Goal: Task Accomplishment & Management: Use online tool/utility

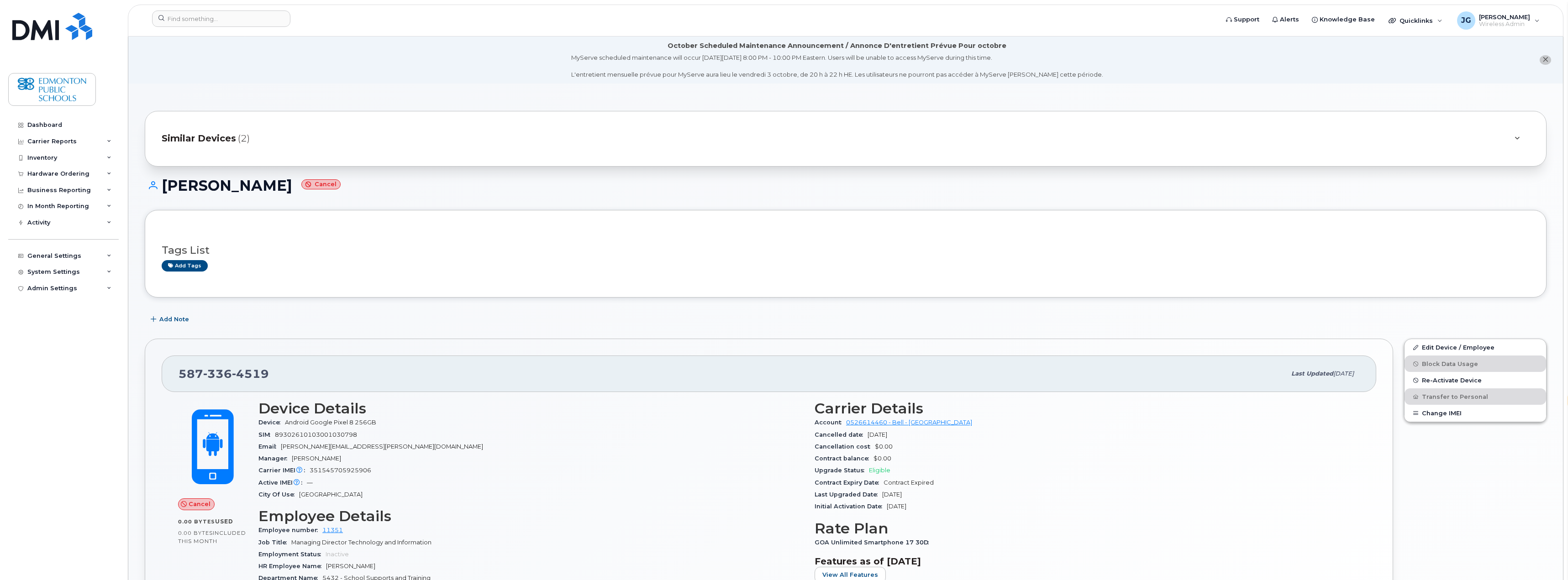
select select "en"
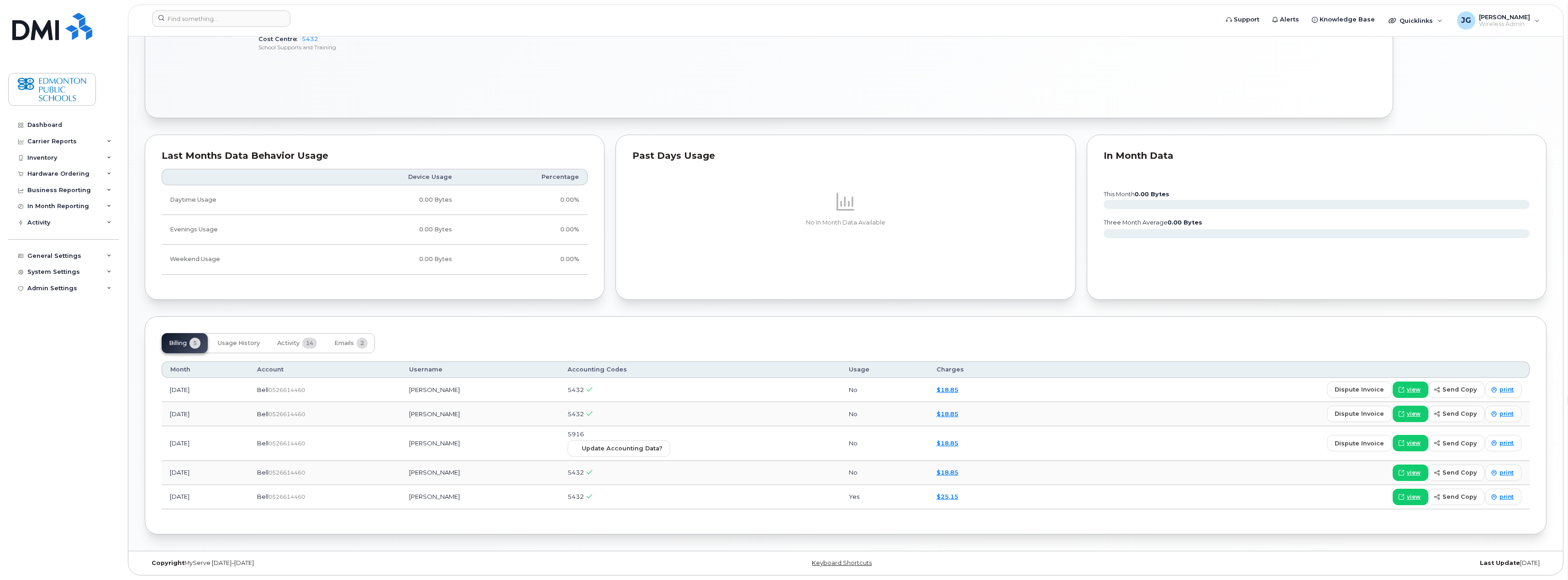
scroll to position [393, 0]
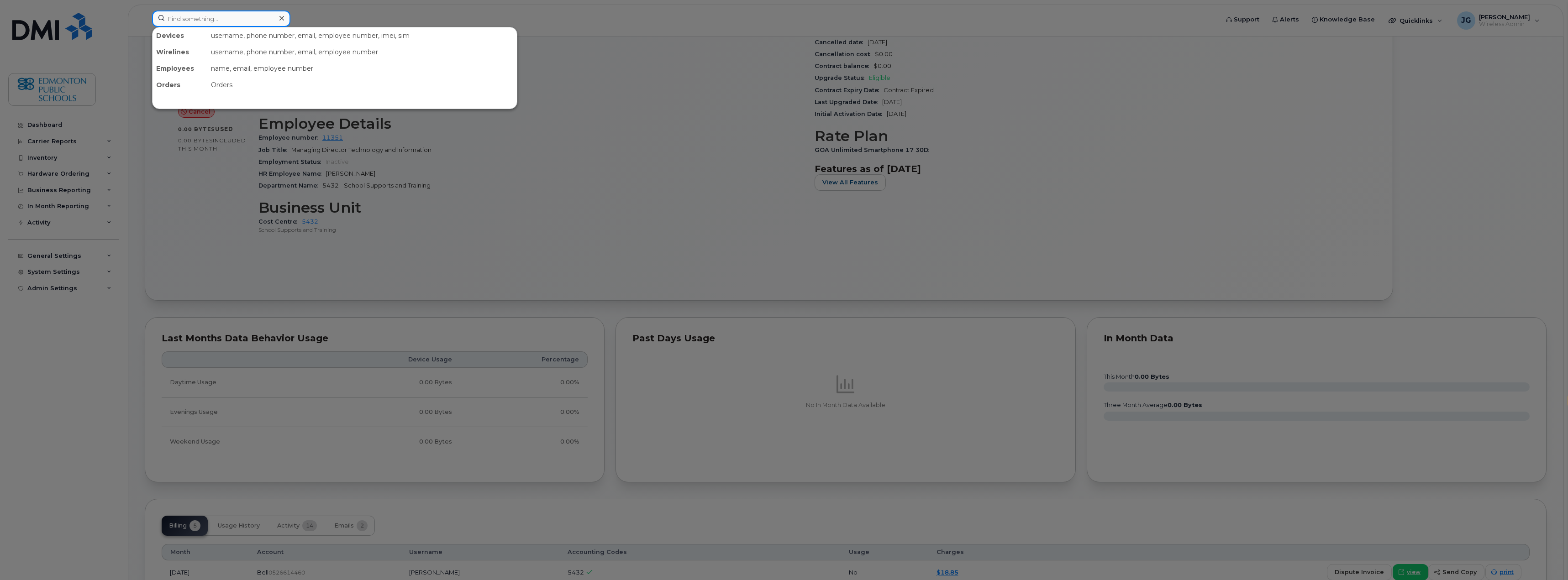
click at [245, 21] on input at bounding box center [221, 19] width 139 height 16
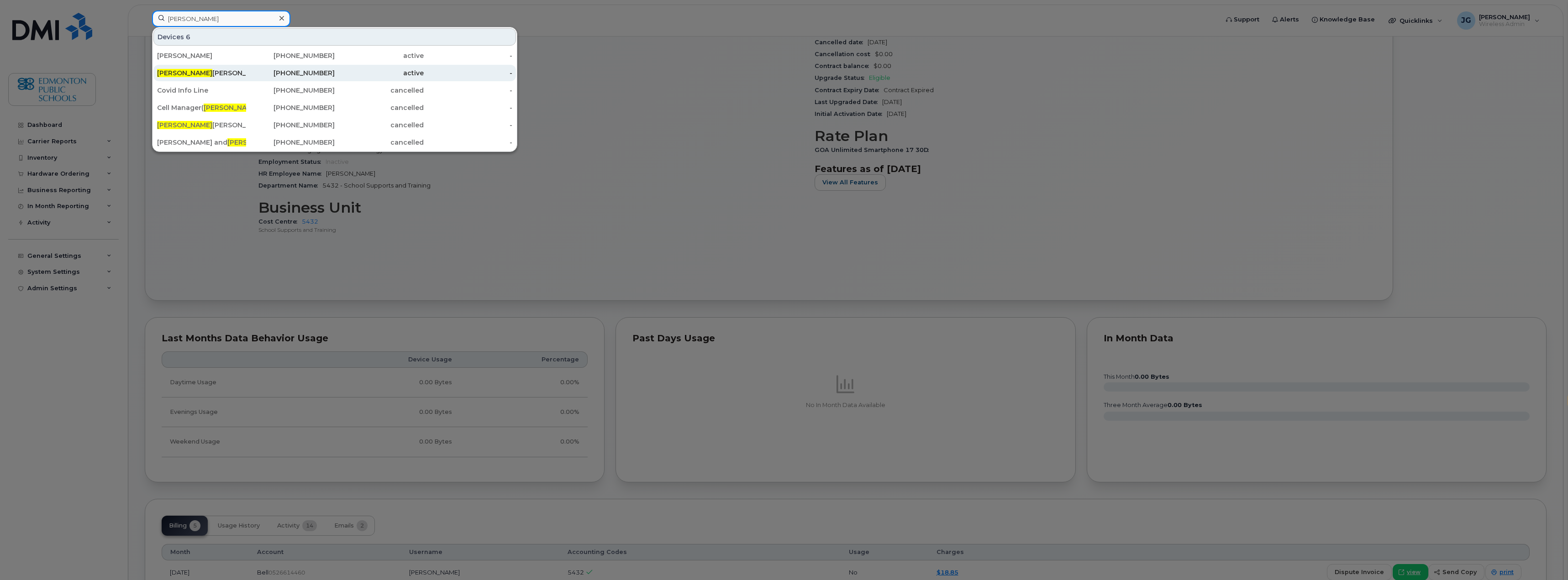
type input "[PERSON_NAME]"
click at [182, 70] on div "[PERSON_NAME]" at bounding box center [202, 73] width 89 height 9
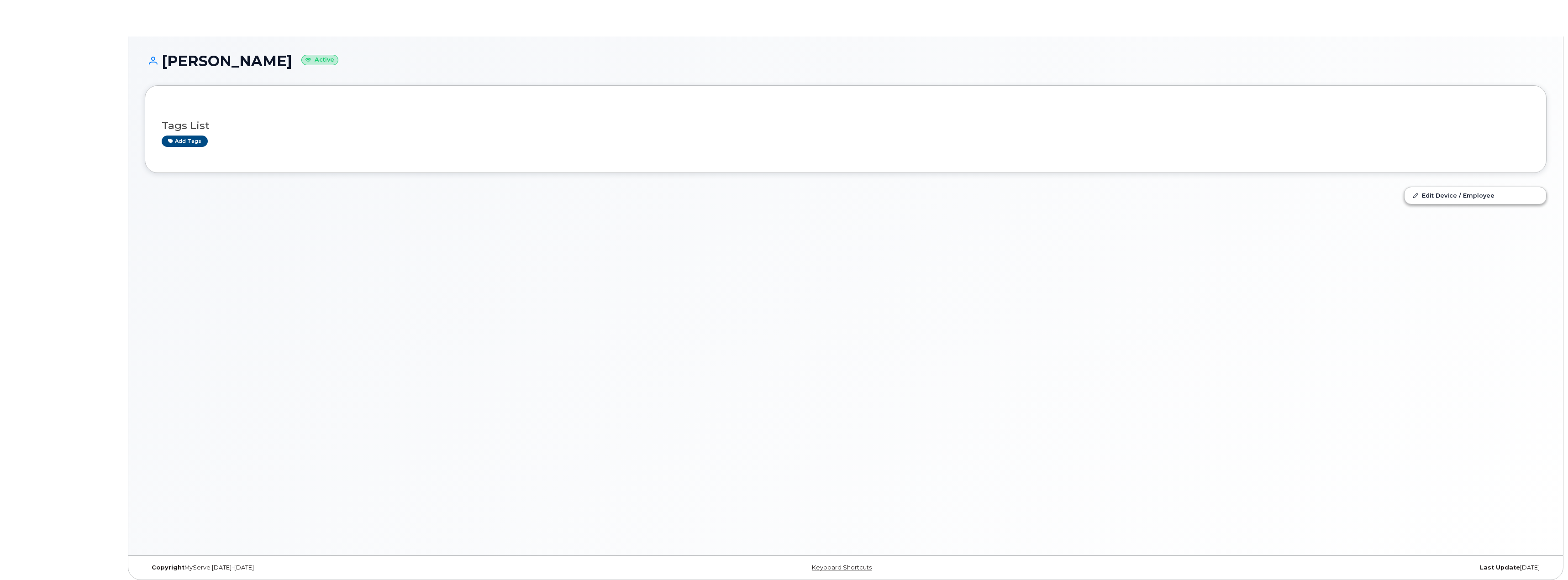
select select "en"
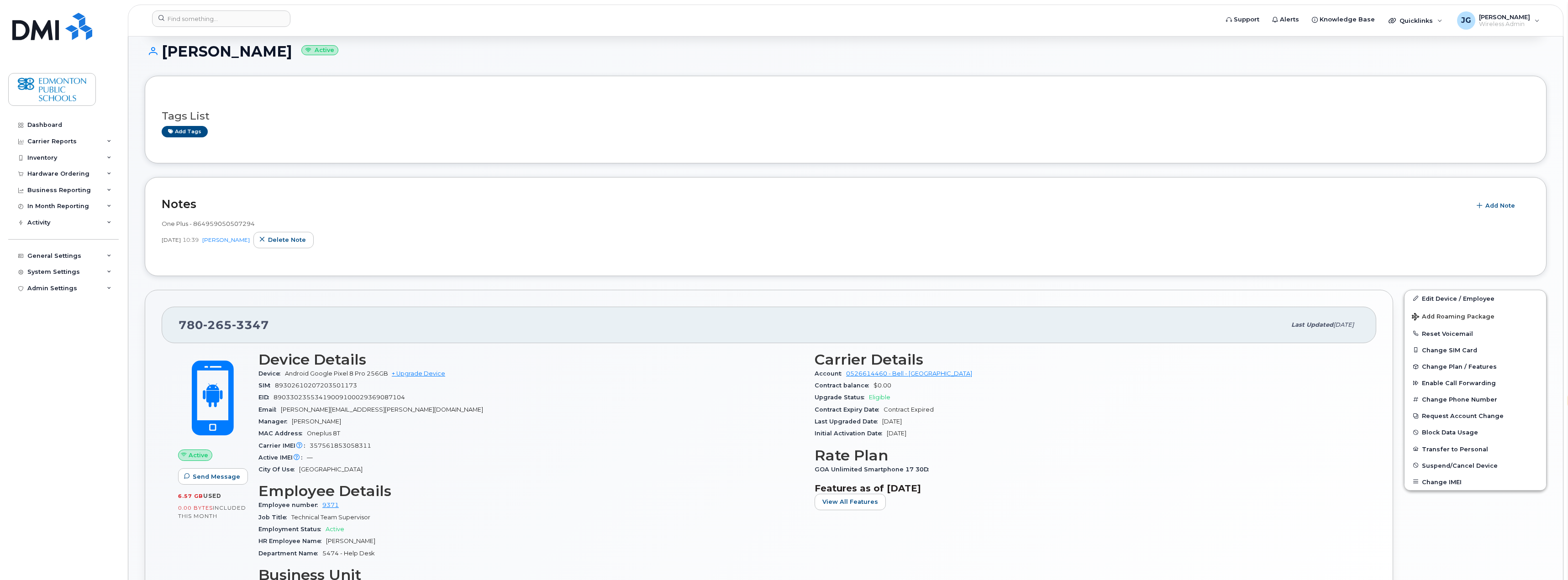
scroll to position [137, 0]
click at [1448, 448] on button "Transfer to Personal" at bounding box center [1475, 447] width 142 height 16
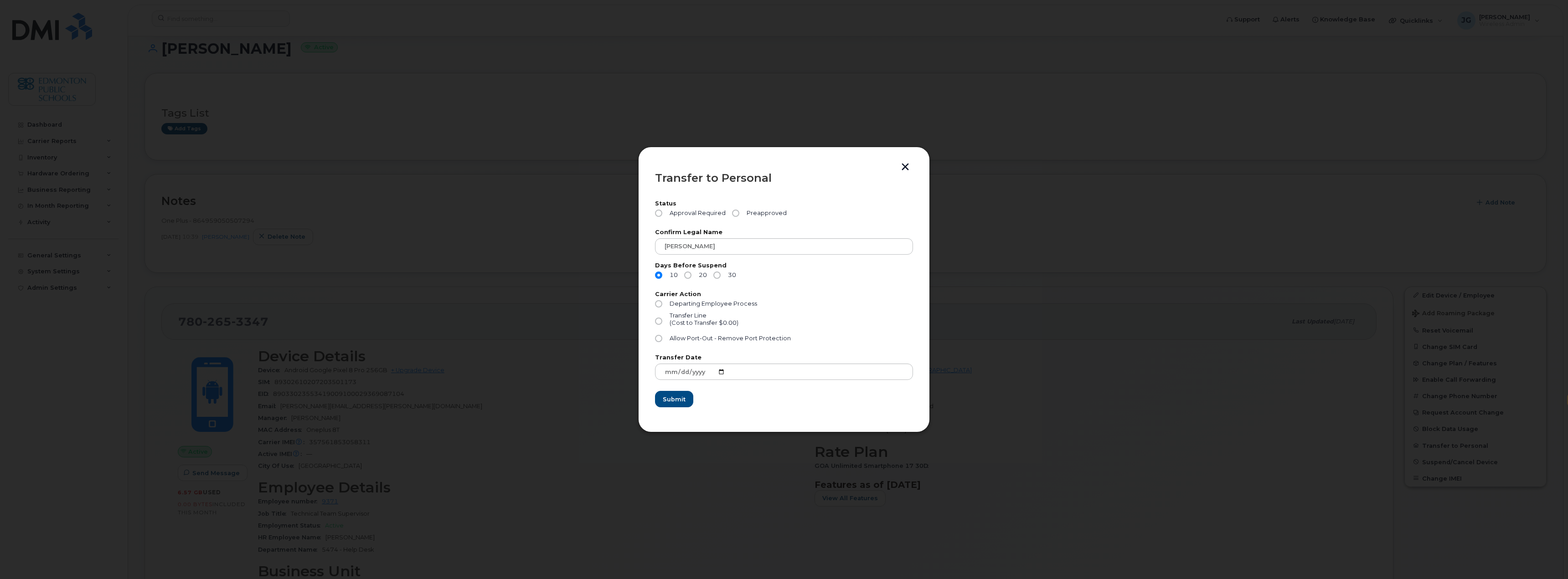
click at [905, 169] on button "button" at bounding box center [905, 168] width 13 height 10
